Goal: Find contact information: Find contact information

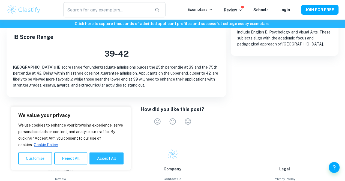
scroll to position [201, 0]
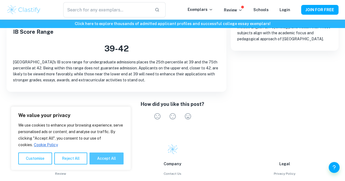
click at [116, 160] on button "Accept All" at bounding box center [106, 159] width 34 height 12
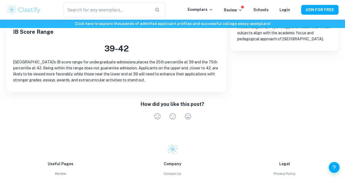
checkbox input "true"
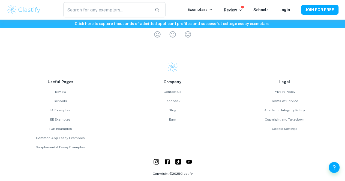
scroll to position [303, 0]
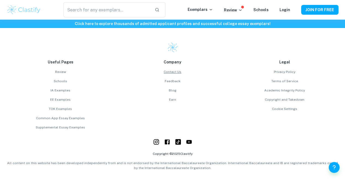
click at [123, 69] on link "Contact Us" at bounding box center [173, 71] width 108 height 5
